Goal: Information Seeking & Learning: Learn about a topic

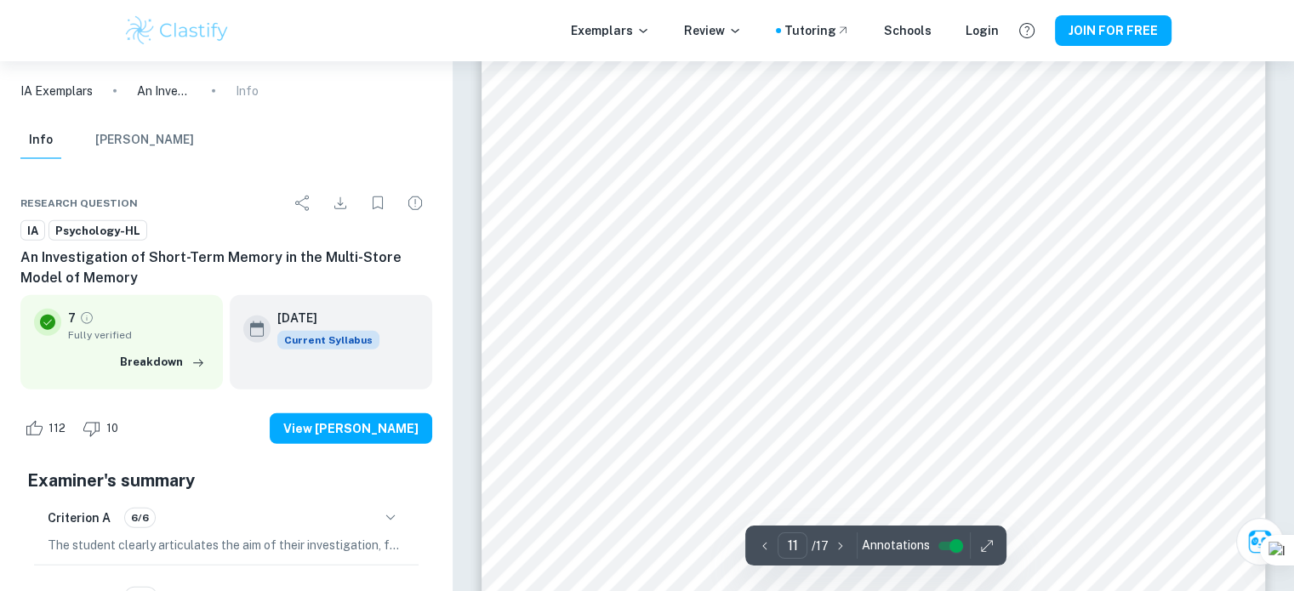
scroll to position [10920, 0]
type input "10"
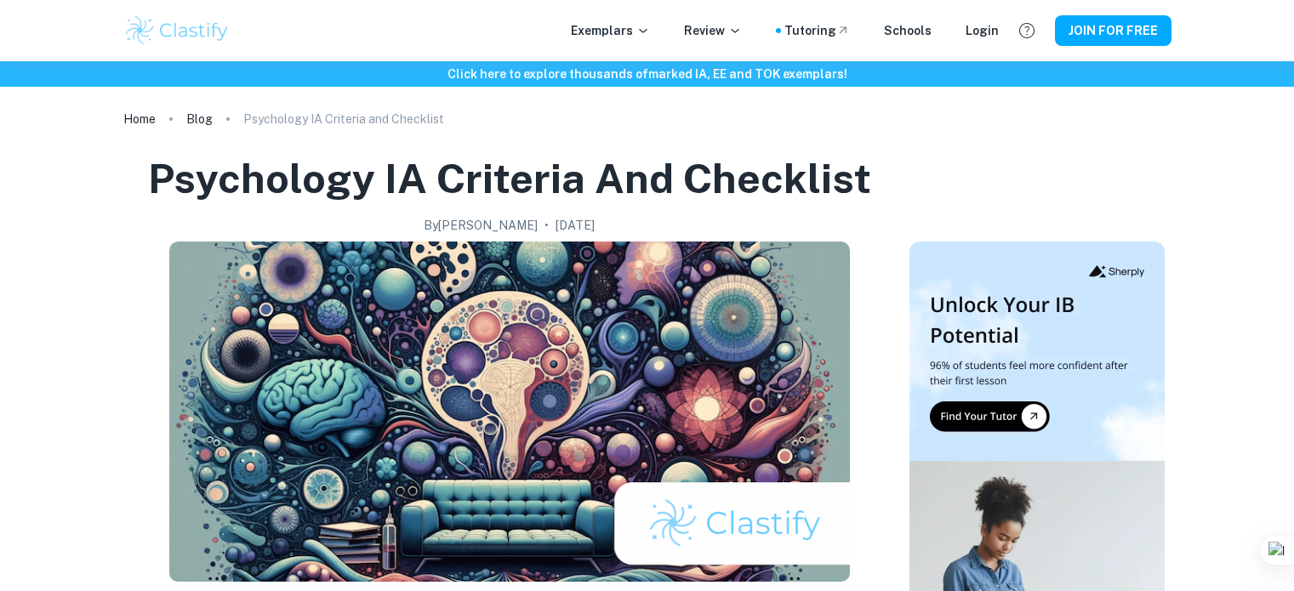
scroll to position [746, 0]
